Goal: Find specific page/section: Locate a particular part of the current website

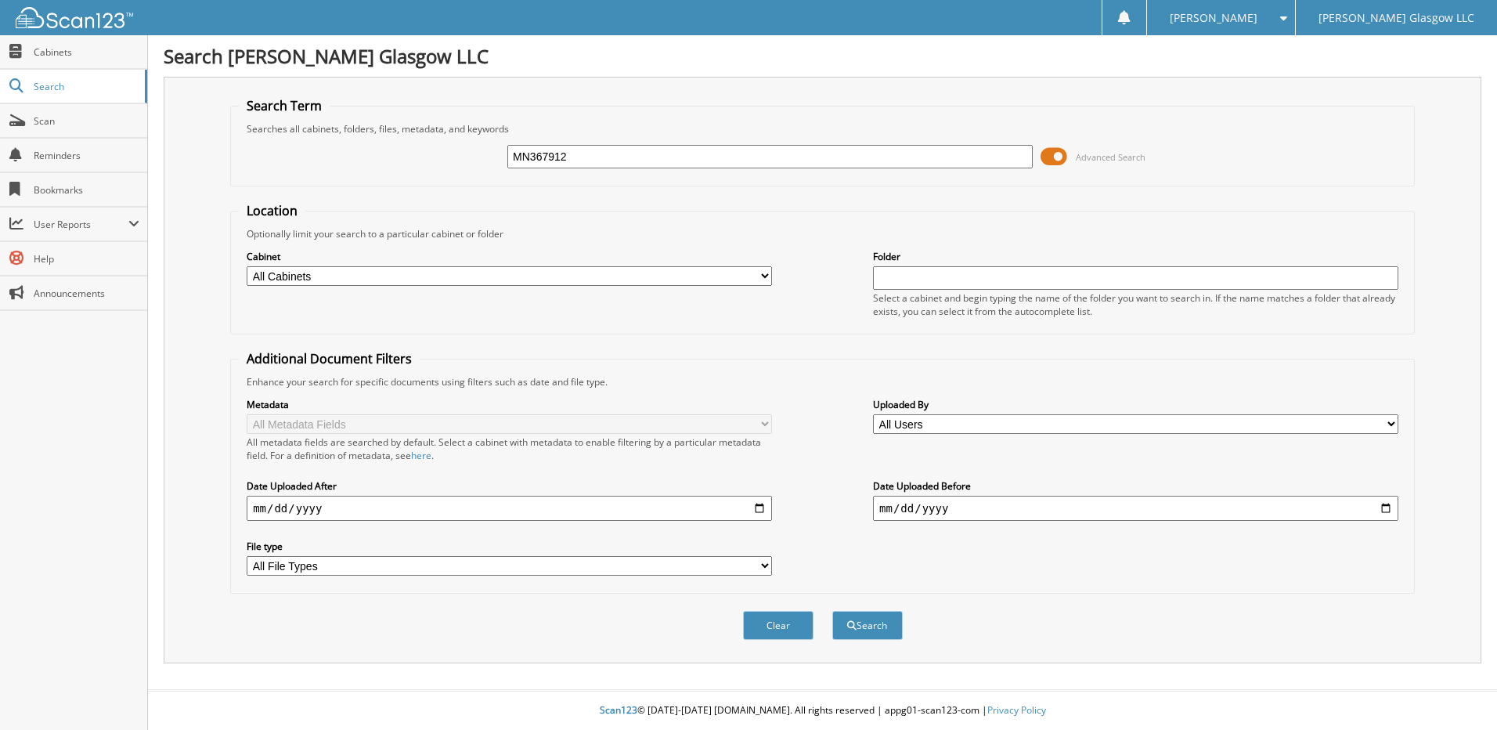
type input "MN367912"
click at [832, 611] on button "Search" at bounding box center [867, 625] width 70 height 29
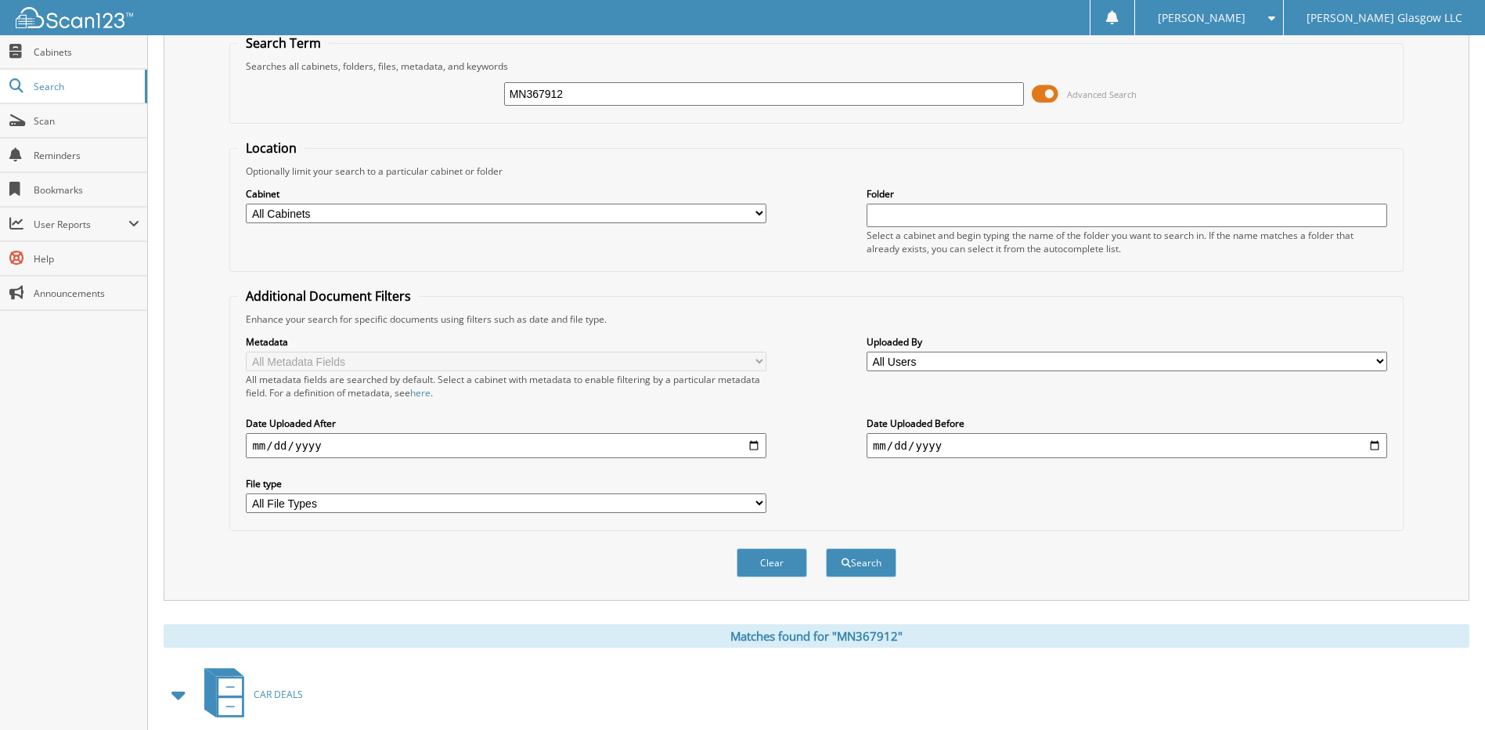
scroll to position [146, 0]
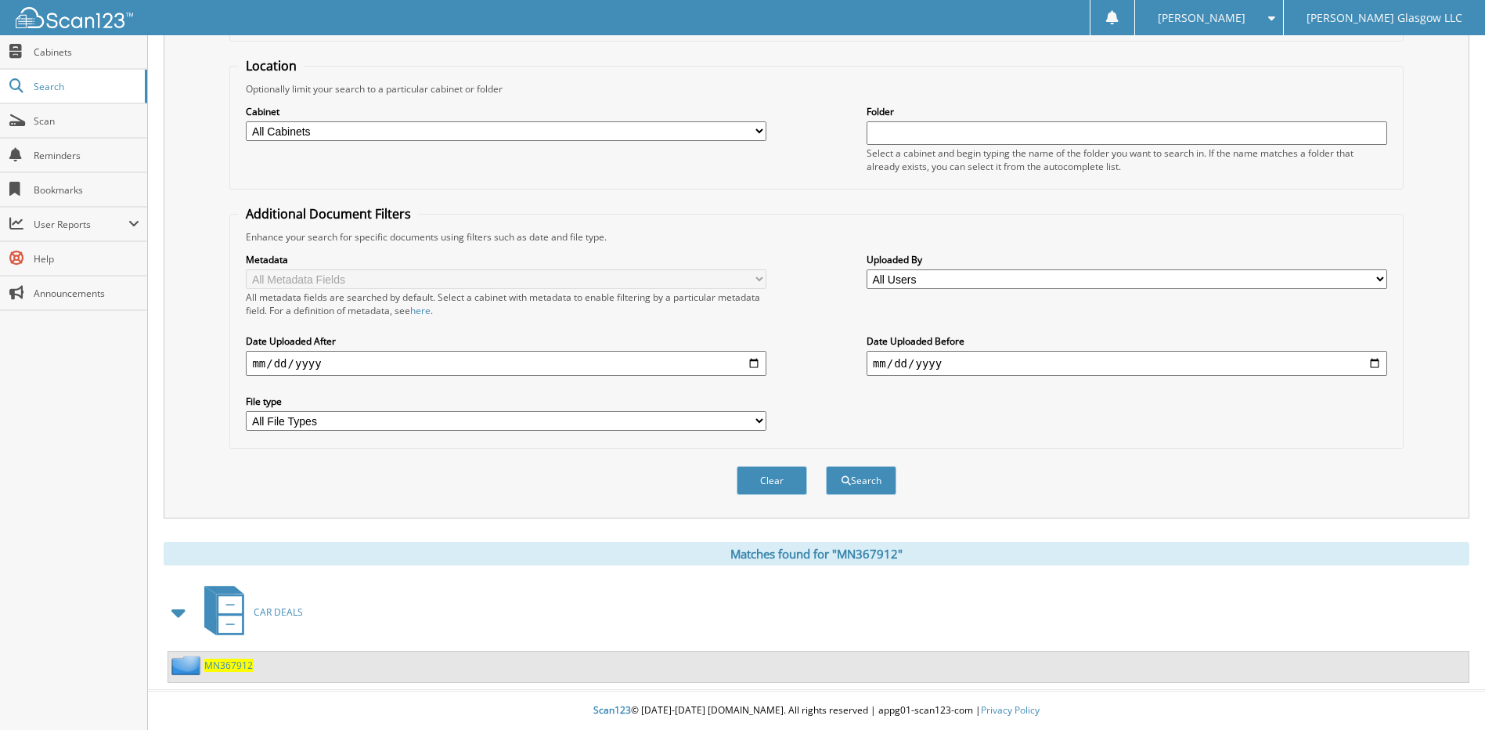
click at [225, 669] on span "MN367912" at bounding box center [228, 664] width 49 height 13
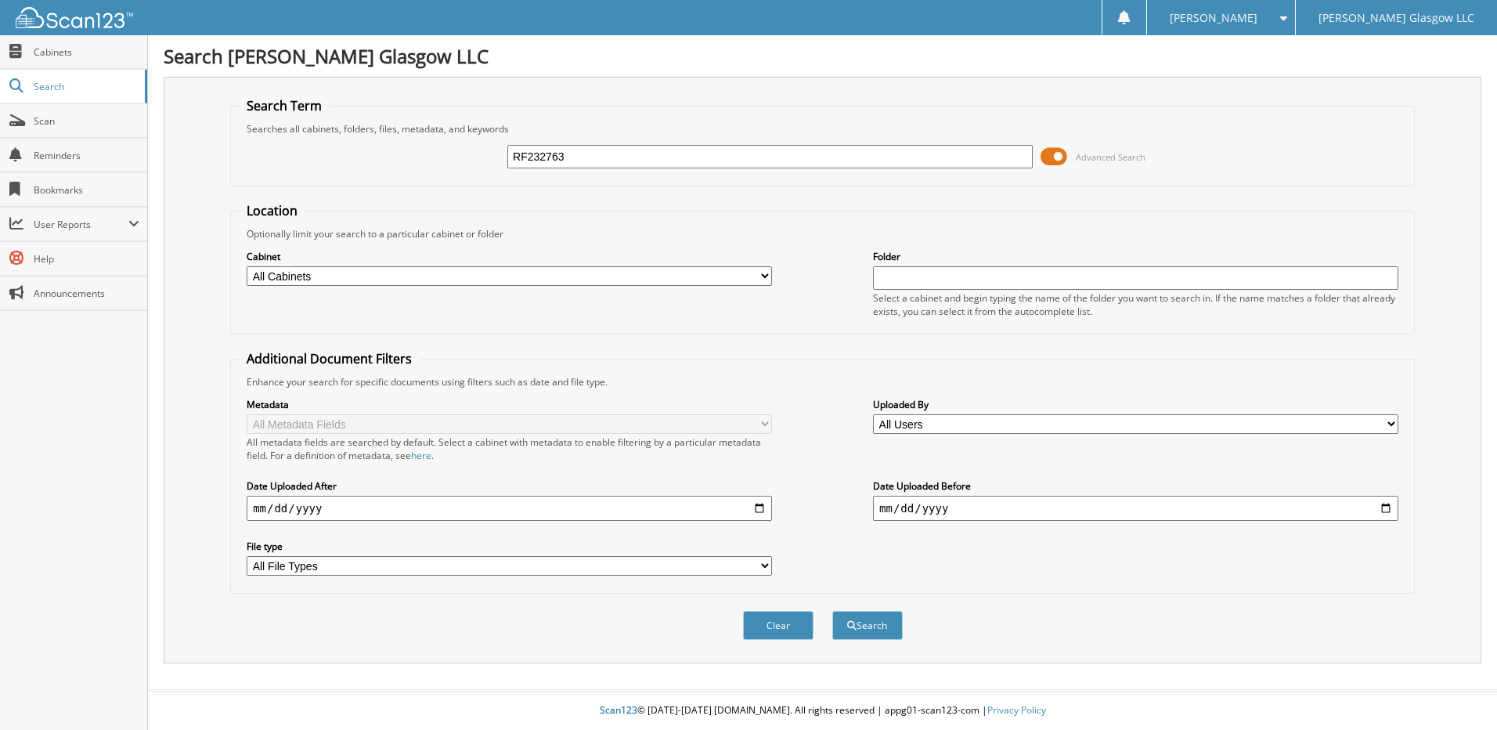
type input "RF232763"
click at [832, 611] on button "Search" at bounding box center [867, 625] width 70 height 29
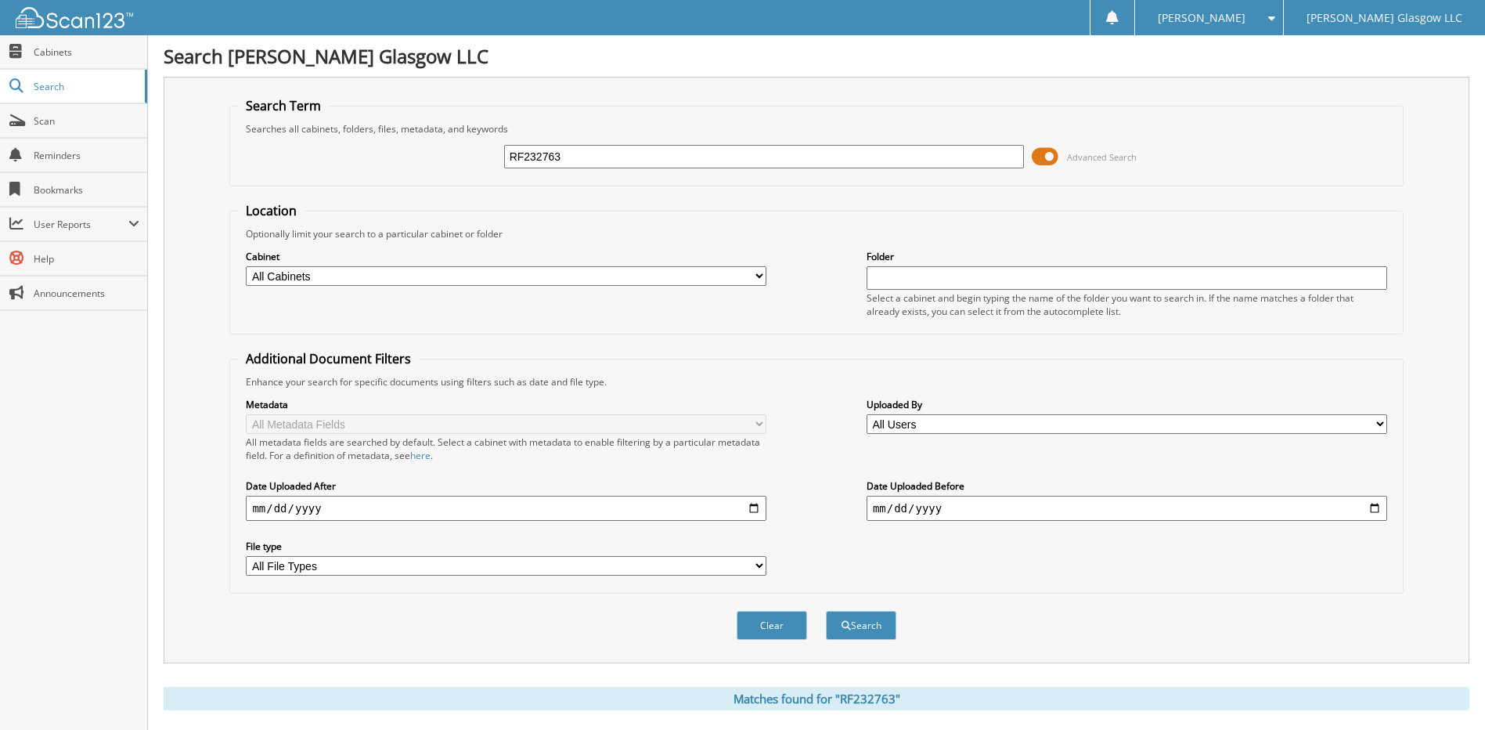
scroll to position [146, 0]
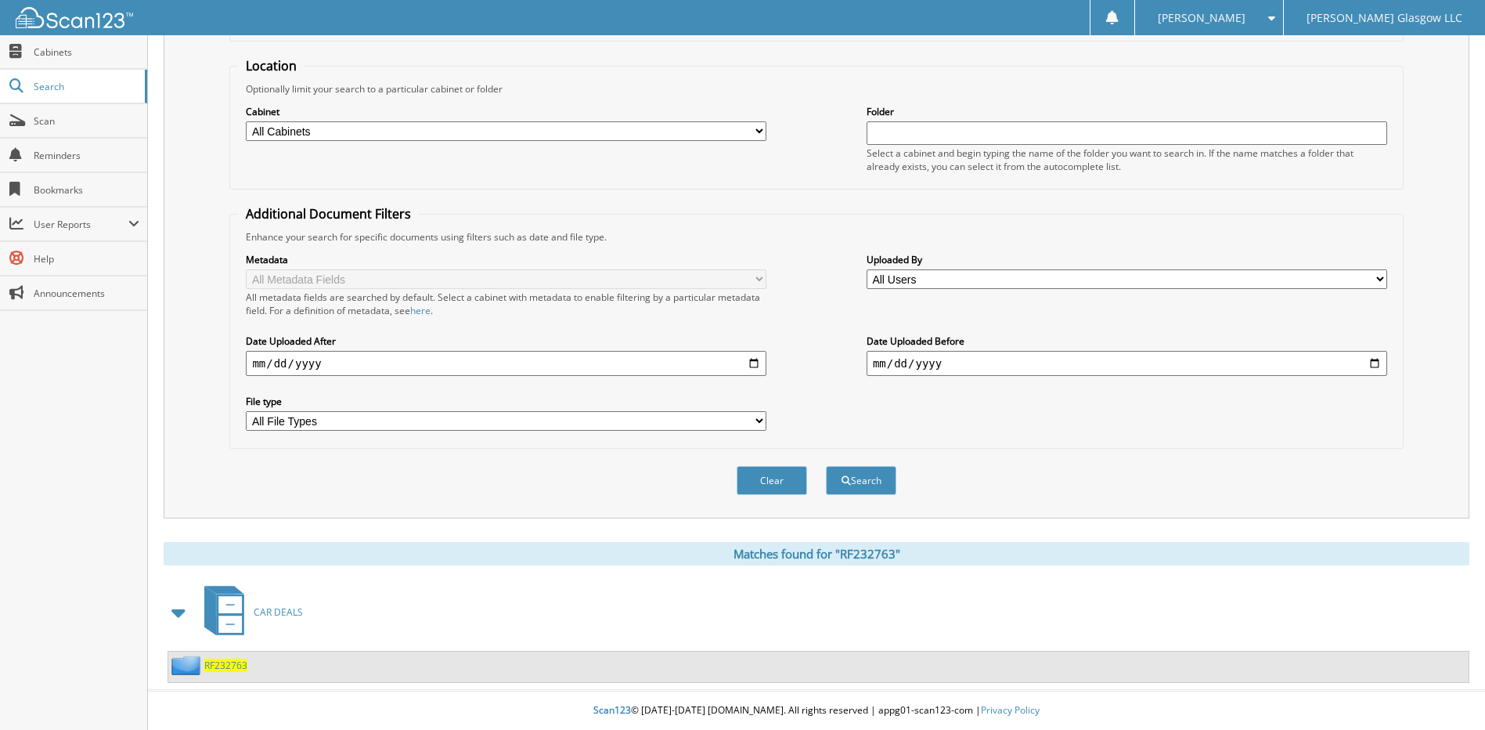
click at [226, 663] on span "RF232763" at bounding box center [225, 664] width 43 height 13
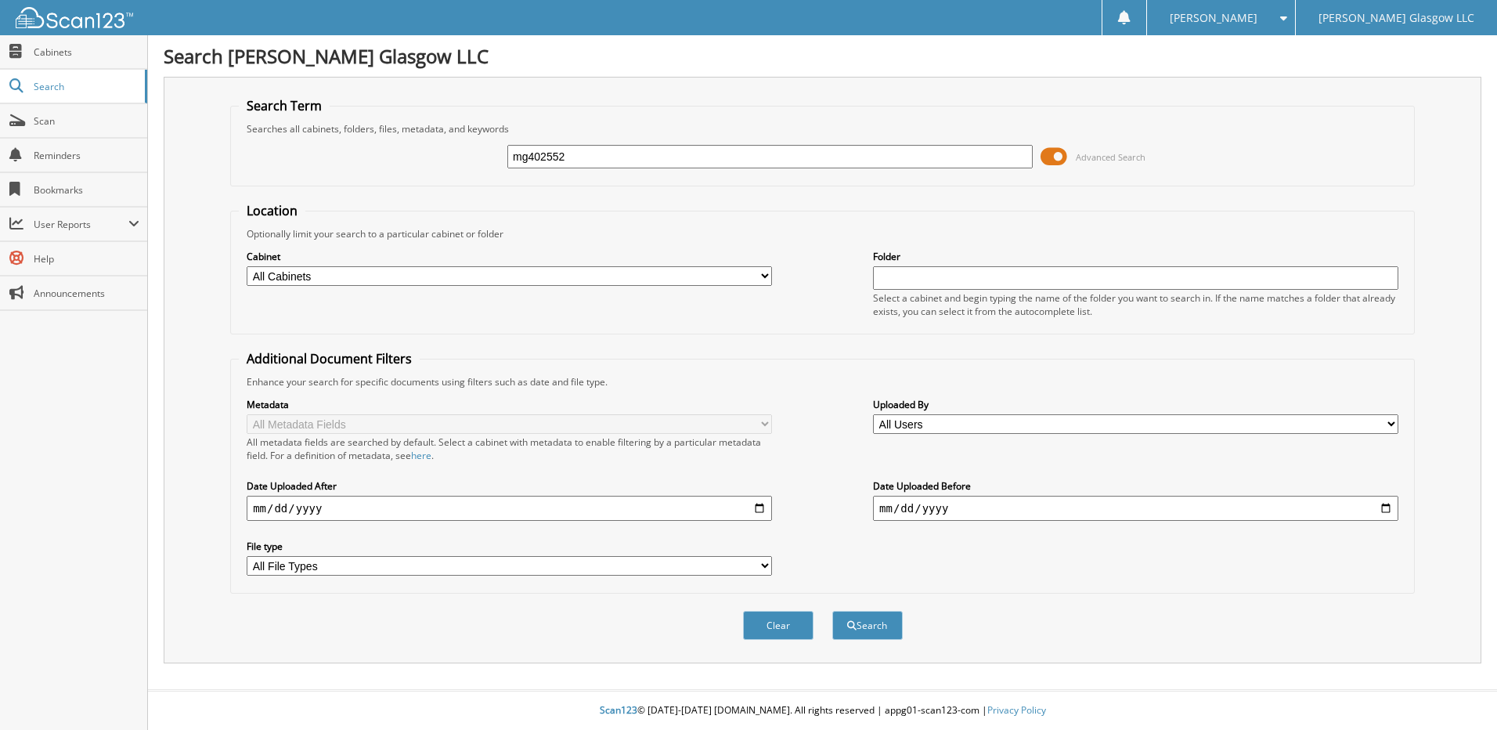
type input "mg402552"
click at [832, 611] on button "Search" at bounding box center [867, 625] width 70 height 29
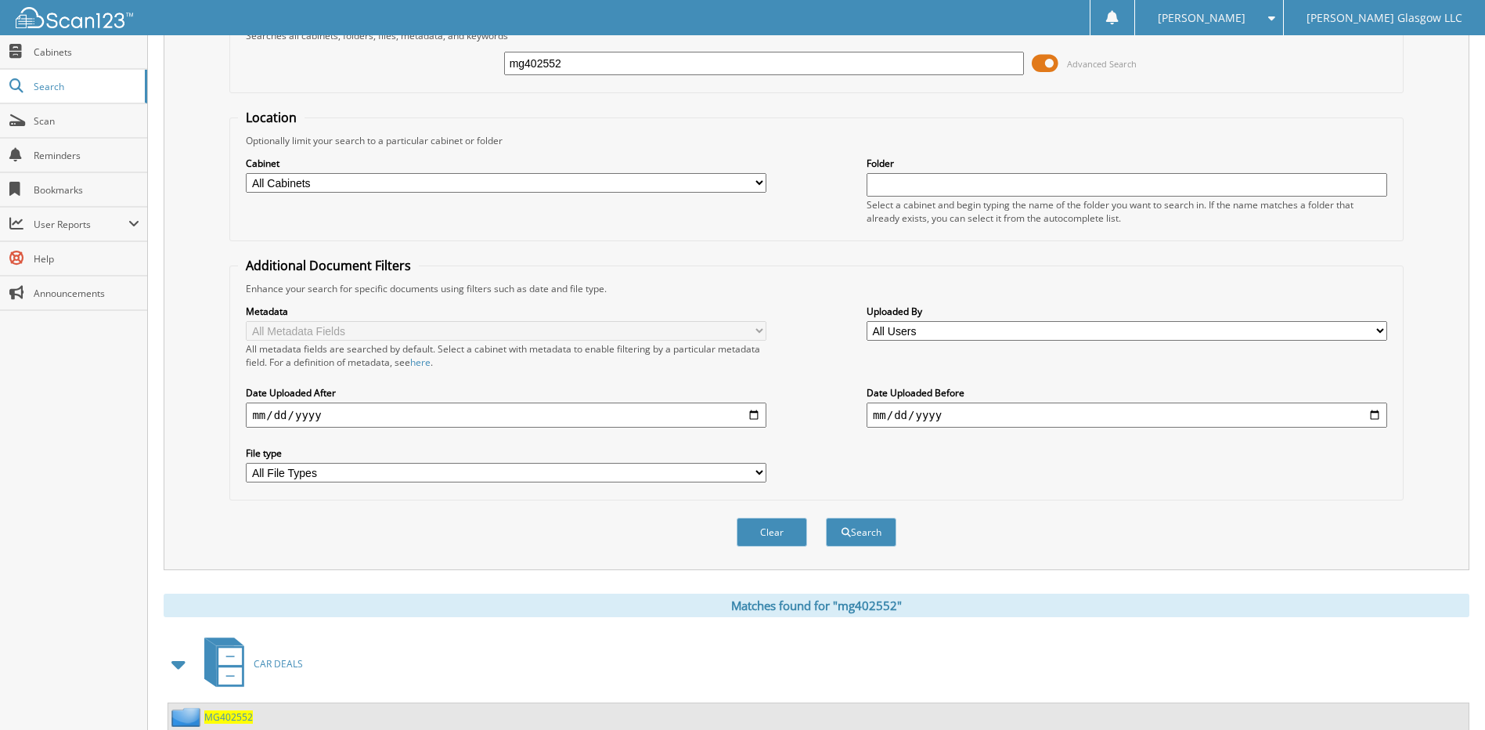
scroll to position [146, 0]
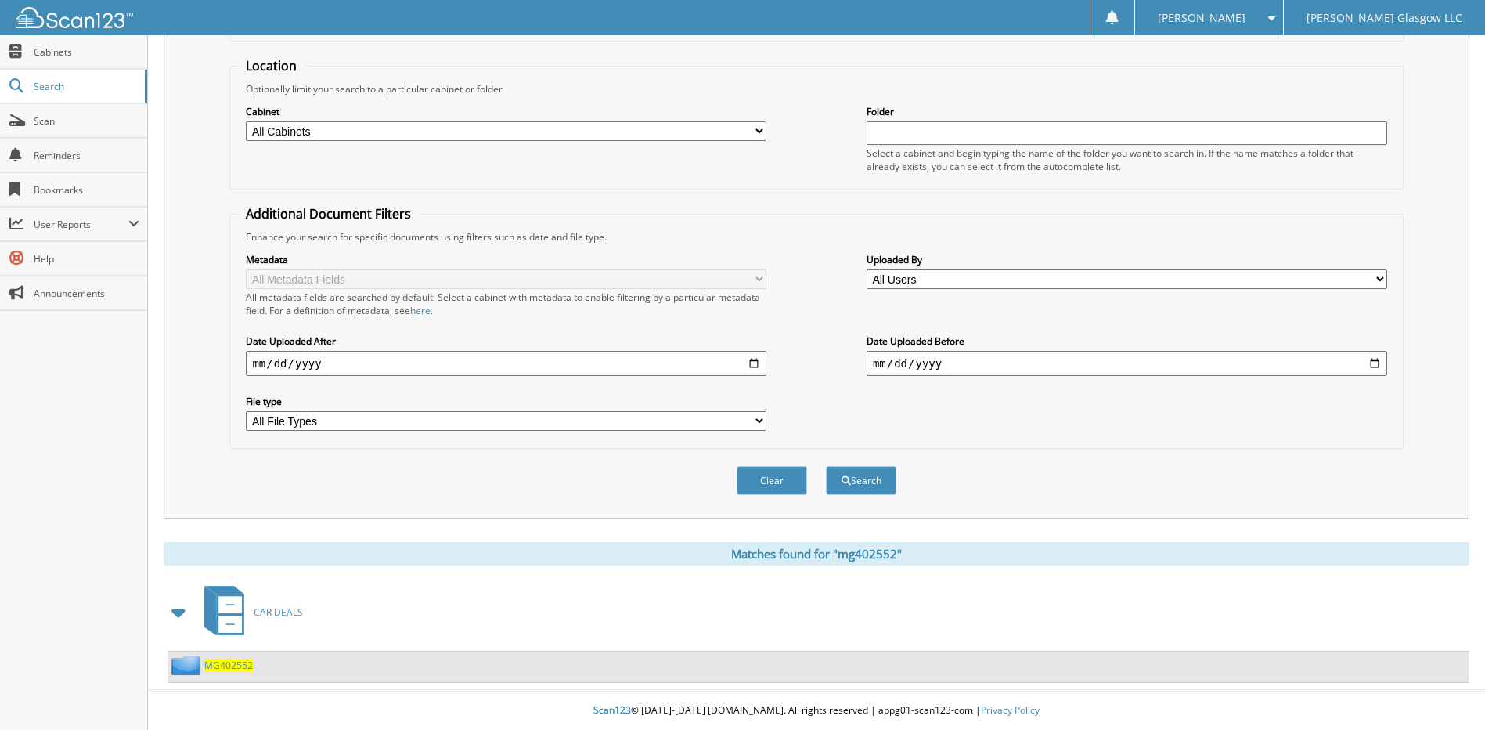
click at [240, 664] on span "MG402552" at bounding box center [228, 664] width 49 height 13
